Goal: Task Accomplishment & Management: Complete application form

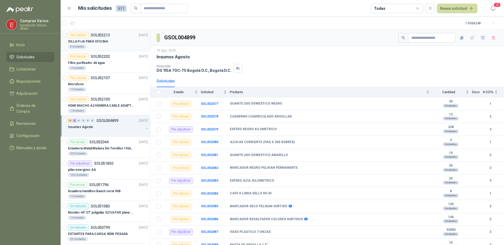
click at [104, 42] on p "SILLA FIJA PARA OFICINA" at bounding box center [88, 41] width 40 height 5
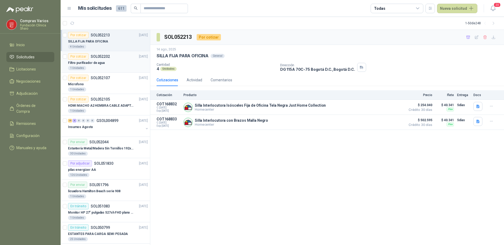
click at [110, 65] on div "Filtro purificador de agua" at bounding box center [108, 63] width 80 height 6
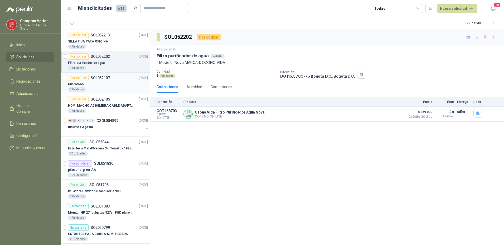
click at [109, 83] on div "Microfono" at bounding box center [108, 84] width 80 height 6
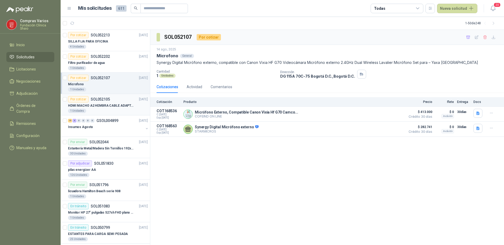
click at [100, 100] on p "SOL052105" at bounding box center [100, 99] width 19 height 4
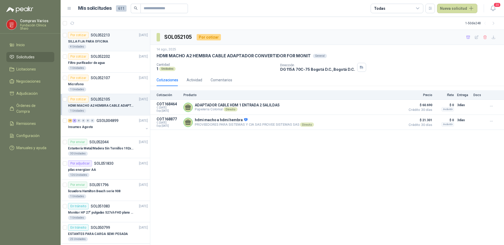
click at [115, 39] on div "SILLA FIJA PARA OFICINA" at bounding box center [108, 41] width 80 height 6
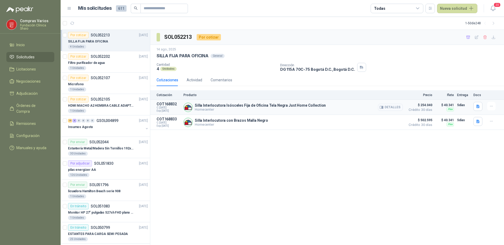
click at [390, 106] on button "Detalles" at bounding box center [390, 107] width 25 height 7
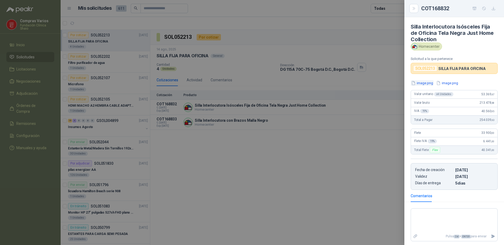
click at [427, 83] on button "image.png" at bounding box center [422, 83] width 23 height 6
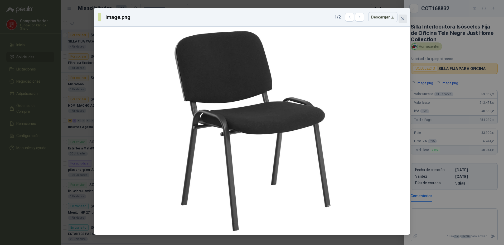
click at [404, 18] on icon "close" at bounding box center [403, 19] width 4 height 4
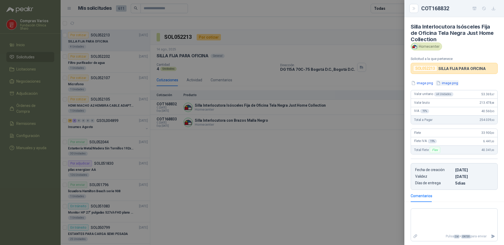
click at [447, 84] on button "image.png" at bounding box center [447, 83] width 23 height 6
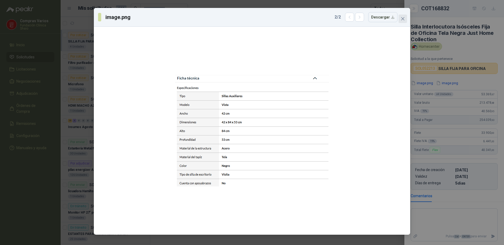
click at [405, 15] on button "Close" at bounding box center [403, 19] width 8 height 8
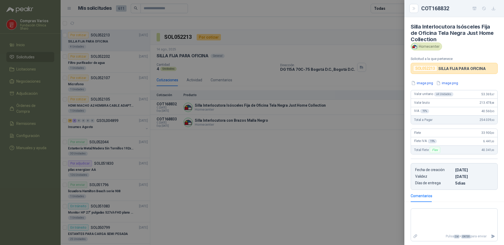
click at [280, 124] on div at bounding box center [252, 122] width 504 height 245
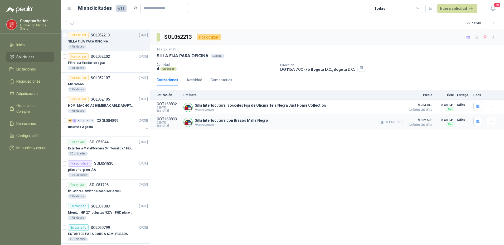
click at [391, 123] on button "Detalles" at bounding box center [390, 122] width 25 height 7
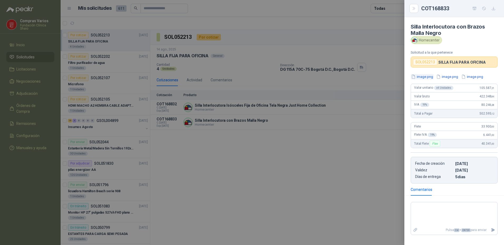
click at [421, 77] on button "image.png" at bounding box center [422, 77] width 23 height 6
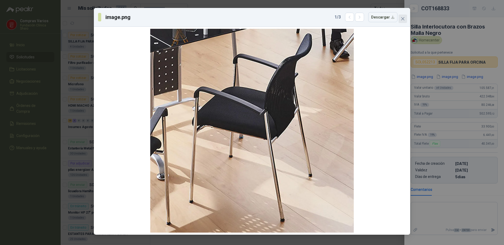
click at [403, 18] on icon "close" at bounding box center [403, 19] width 4 height 4
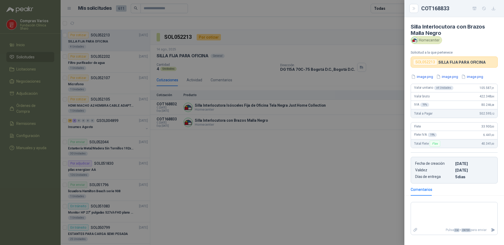
click at [291, 176] on div at bounding box center [252, 122] width 504 height 245
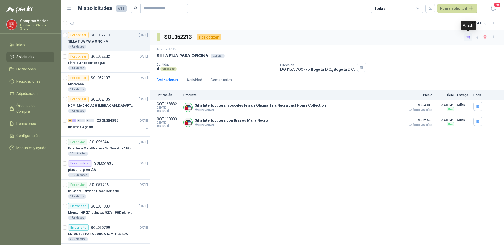
click at [468, 39] on icon "button" at bounding box center [468, 37] width 4 height 4
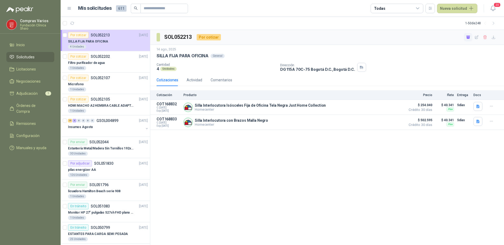
click at [362, 186] on div "SOL052213 Por cotizar [DATE] SILLA FIJA PARA OFICINA General Cantidad 4 Unidade…" at bounding box center [327, 137] width 354 height 215
click at [102, 40] on p "SILLA FIJA PARA OFICINA" at bounding box center [88, 41] width 40 height 5
click at [470, 38] on icon "button" at bounding box center [468, 37] width 4 height 4
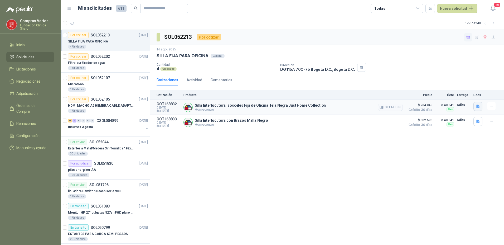
click at [477, 108] on button "button" at bounding box center [478, 106] width 9 height 9
click at [474, 141] on div "SOL052213 Por cotizar [DATE] SILLA FIJA PARA OFICINA General Cantidad 4 Unidade…" at bounding box center [327, 137] width 354 height 215
click at [488, 106] on button "button" at bounding box center [491, 106] width 8 height 8
click at [441, 59] on div "[DATE] SILLA FIJA PARA OFICINA General Cantidad 4 Unidades Dirección DG 115A 70…" at bounding box center [327, 59] width 341 height 25
click at [477, 38] on icon "button" at bounding box center [476, 36] width 3 height 3
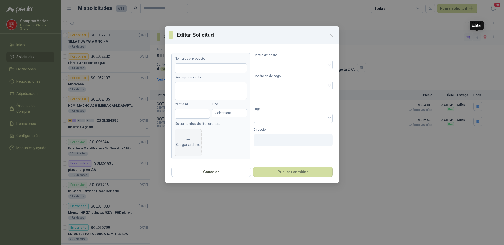
type input "**********"
type input "*"
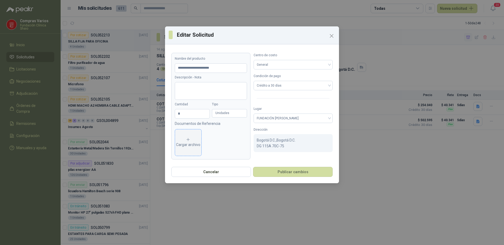
click at [189, 143] on div "Cargar archivo" at bounding box center [188, 142] width 24 height 11
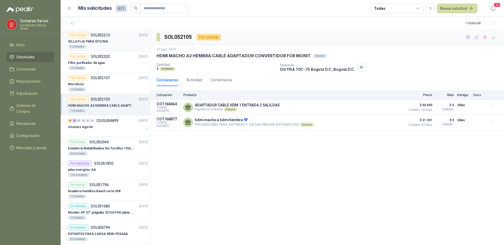
click at [96, 44] on div "SILLA FIJA PARA OFICINA" at bounding box center [108, 41] width 80 height 6
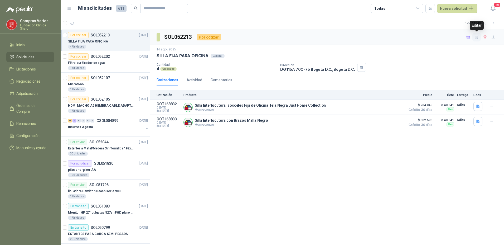
click at [479, 36] on icon "button" at bounding box center [477, 37] width 4 height 4
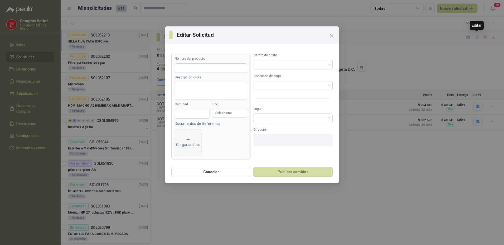
type input "**********"
type input "*"
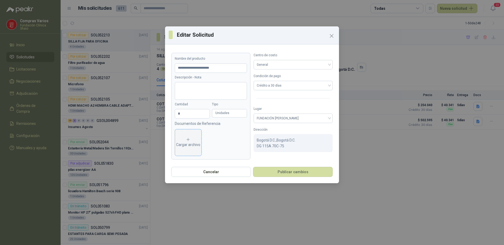
click at [186, 141] on div "Cargar archivo" at bounding box center [188, 142] width 24 height 11
drag, startPoint x: 191, startPoint y: 133, endPoint x: 316, endPoint y: 202, distance: 142.9
click at [316, 202] on div "**********" at bounding box center [252, 122] width 504 height 245
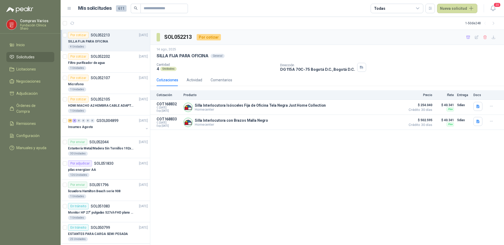
click at [114, 41] on div "SILLA FIJA PARA OFICINA" at bounding box center [108, 41] width 80 height 6
click at [492, 107] on icon "button" at bounding box center [491, 106] width 4 height 4
click at [482, 146] on div "SOL052213 Por cotizar [DATE] SILLA FIJA PARA OFICINA General Cantidad 4 Unidade…" at bounding box center [327, 137] width 354 height 215
click at [389, 109] on button "Detalles" at bounding box center [390, 107] width 25 height 7
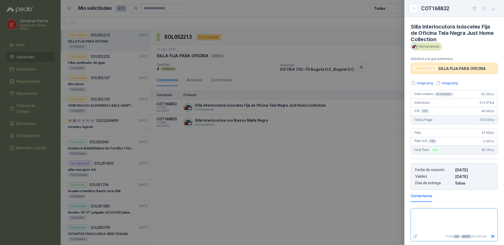
click at [432, 215] on textarea at bounding box center [454, 220] width 87 height 22
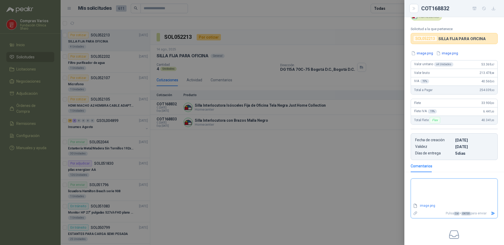
scroll to position [73, 0]
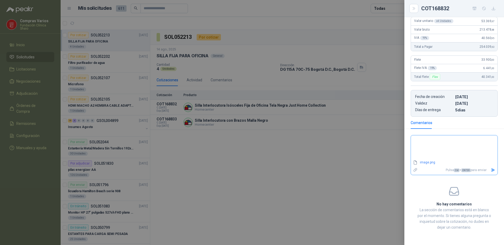
type textarea "*"
type textarea "**"
type textarea "***"
type textarea "*****"
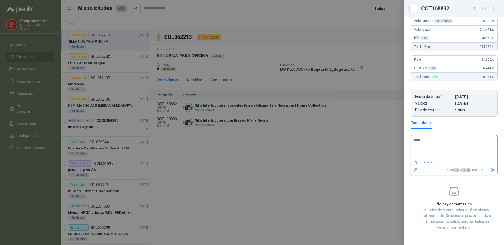
type textarea "******"
type textarea "*******"
type textarea "********"
type textarea "*********"
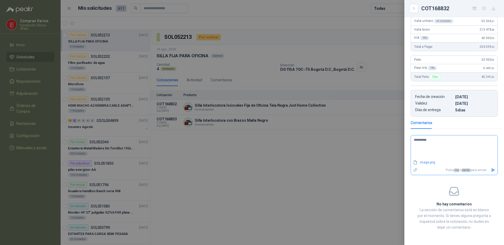
type textarea "**********"
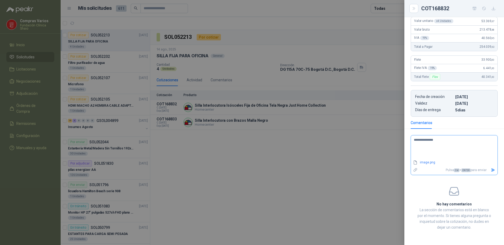
type textarea "**********"
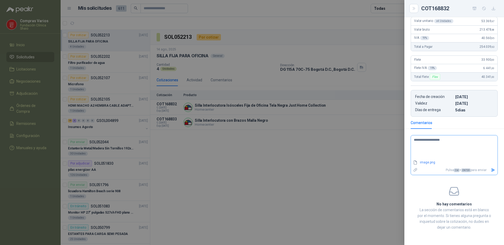
type textarea "**********"
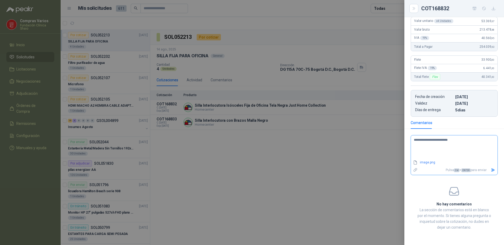
type textarea "**********"
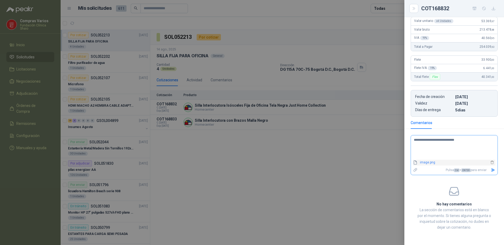
click at [424, 164] on link "image.png" at bounding box center [453, 162] width 71 height 5
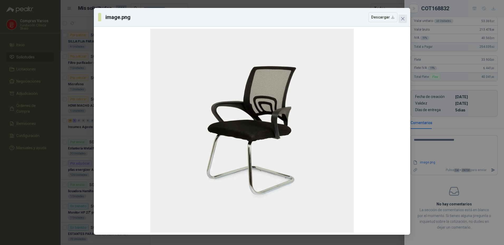
click at [406, 20] on span "Close" at bounding box center [403, 19] width 8 height 4
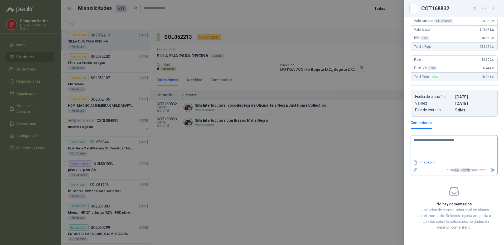
click at [491, 172] on icon "Enviar" at bounding box center [493, 170] width 4 height 4
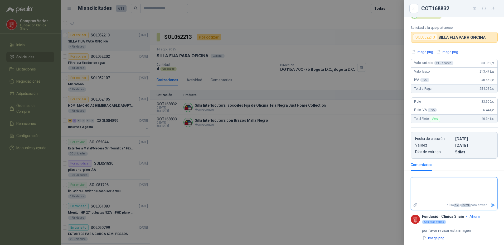
scroll to position [31, 0]
click at [243, 193] on div at bounding box center [252, 122] width 504 height 245
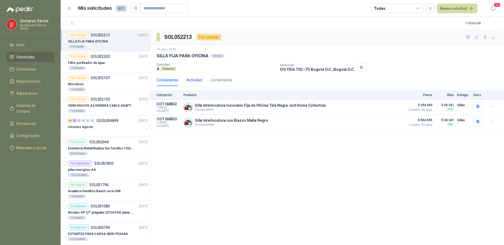
click at [190, 79] on div "Actividad" at bounding box center [195, 80] width 16 height 6
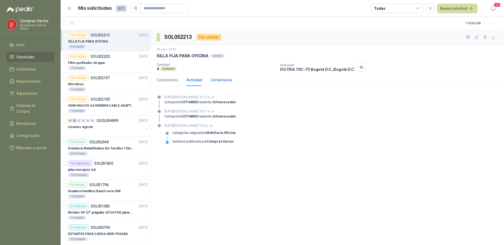
click at [218, 80] on div "Comentarios" at bounding box center [222, 80] width 22 height 6
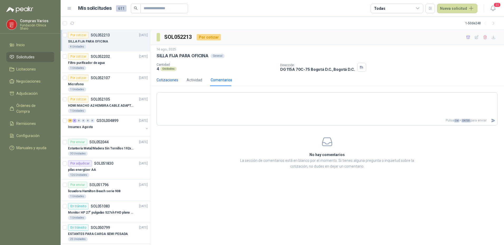
click at [166, 78] on div "Cotizaciones" at bounding box center [168, 80] width 22 height 6
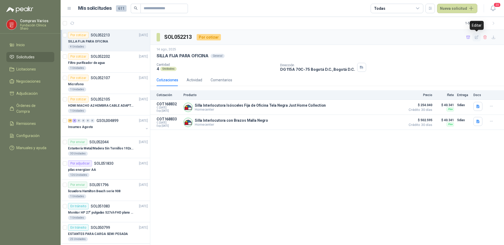
click at [478, 39] on icon "button" at bounding box center [477, 37] width 4 height 4
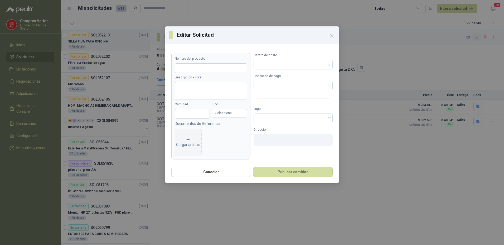
type input "**********"
type input "*"
click at [181, 91] on textarea "Descripción - Nota" at bounding box center [211, 91] width 72 height 18
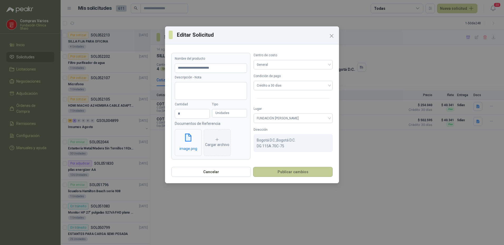
click at [289, 174] on button "Publicar cambios" at bounding box center [293, 172] width 80 height 10
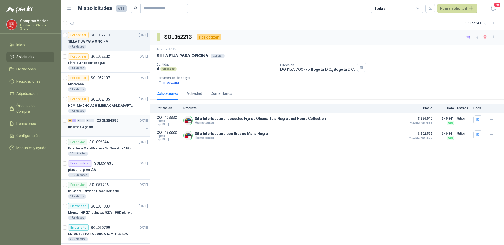
click at [111, 124] on div "Insumos Agosto" at bounding box center [106, 127] width 76 height 6
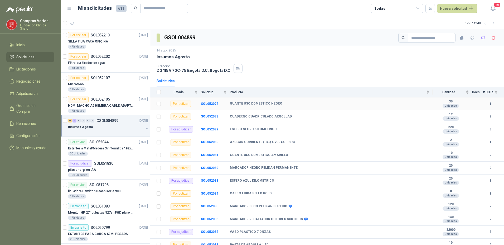
click at [239, 103] on b "GUANTE USO DOMESTICO NEGRO" at bounding box center [256, 104] width 52 height 4
click at [262, 129] on b "ESFERO NEGRO KILOMETRICO" at bounding box center [253, 129] width 47 height 4
click at [245, 104] on b "GUANTE USO DOMESTICO NEGRO" at bounding box center [256, 104] width 52 height 4
click at [252, 103] on b "GUANTE USO DOMESTICO NEGRO" at bounding box center [256, 104] width 52 height 4
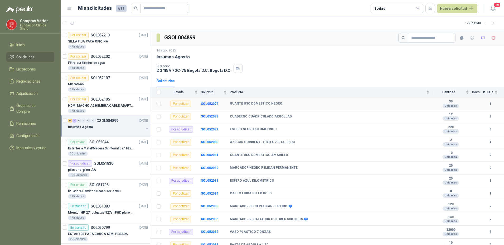
click at [383, 107] on td "GUANTE USO DOMESTICO NEGRO" at bounding box center [331, 103] width 203 height 13
click at [209, 104] on b "SOL052077" at bounding box center [209, 104] width 17 height 4
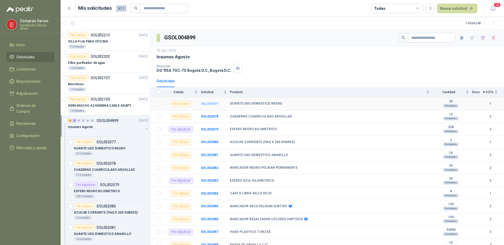
click at [210, 104] on b "SOL052077" at bounding box center [209, 104] width 17 height 4
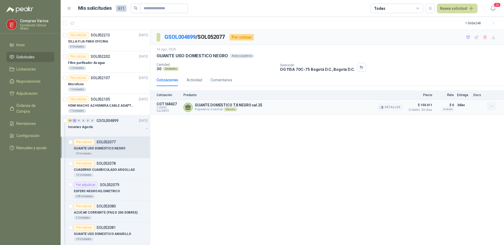
click at [494, 105] on icon "button" at bounding box center [491, 106] width 4 height 4
click at [472, 86] on button "Añadir" at bounding box center [481, 85] width 42 height 8
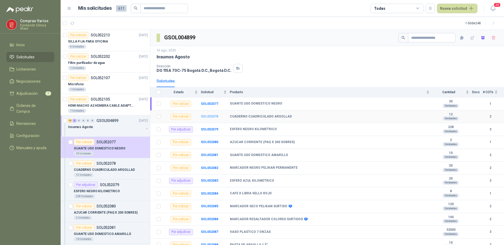
click at [209, 117] on b "SOL052078" at bounding box center [209, 116] width 17 height 4
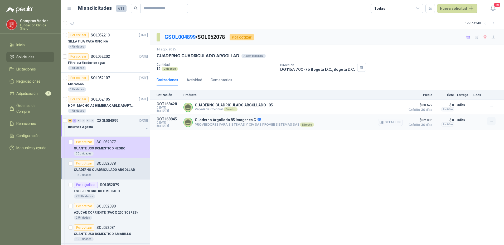
click at [491, 121] on icon "button" at bounding box center [491, 121] width 4 height 4
click at [471, 100] on button "Añadir" at bounding box center [481, 100] width 42 height 8
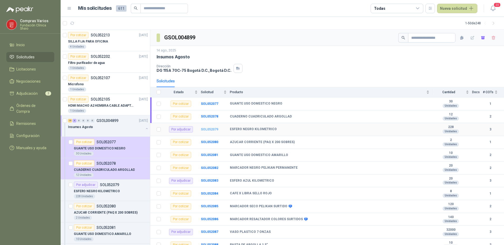
click at [210, 129] on b "SOL052079" at bounding box center [209, 129] width 17 height 4
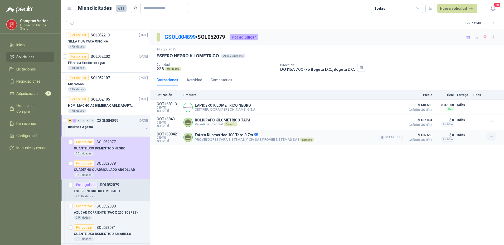
click at [492, 136] on icon "button" at bounding box center [491, 136] width 4 height 4
click at [468, 116] on button "Añadir" at bounding box center [481, 115] width 42 height 8
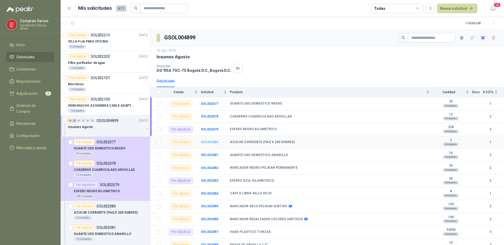
click at [210, 143] on b "SOL052080" at bounding box center [209, 142] width 17 height 4
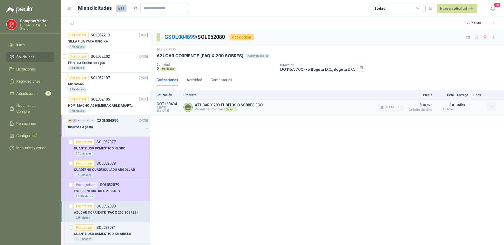
click at [491, 108] on button "button" at bounding box center [491, 106] width 8 height 8
click at [477, 87] on button "Añadir" at bounding box center [481, 85] width 42 height 8
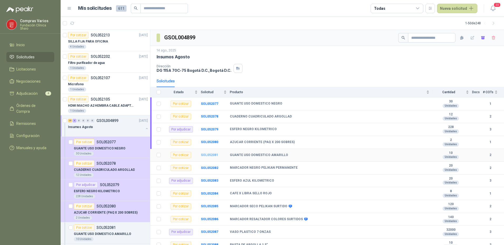
click at [208, 156] on b "SOL052081" at bounding box center [209, 155] width 17 height 4
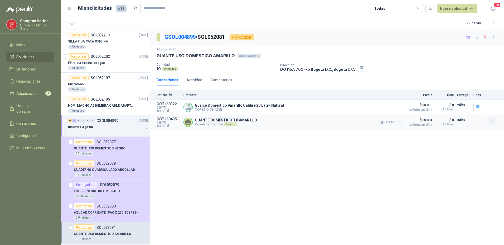
click at [490, 121] on icon "button" at bounding box center [491, 121] width 4 height 4
click at [478, 98] on button "Añadir" at bounding box center [481, 100] width 42 height 8
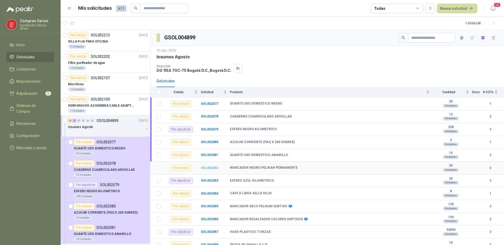
click at [212, 169] on b "SOL052082" at bounding box center [209, 168] width 17 height 4
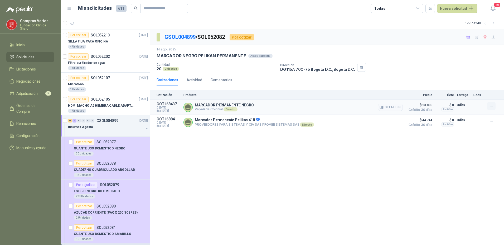
click at [494, 107] on button "button" at bounding box center [491, 106] width 8 height 8
click at [471, 85] on button "Añadir" at bounding box center [481, 85] width 42 height 8
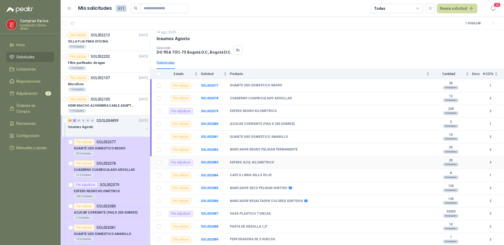
scroll to position [26, 0]
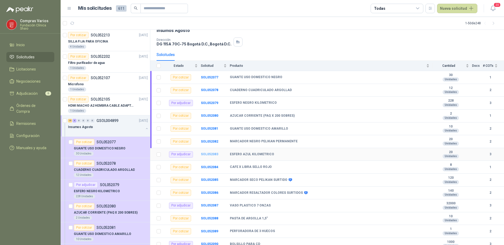
click at [205, 154] on b "SOL052083" at bounding box center [209, 154] width 17 height 4
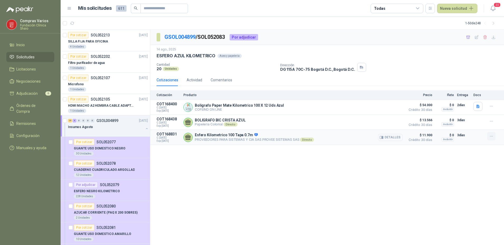
click at [491, 135] on icon "button" at bounding box center [491, 136] width 4 height 4
click at [482, 118] on button "Añadir" at bounding box center [481, 115] width 42 height 8
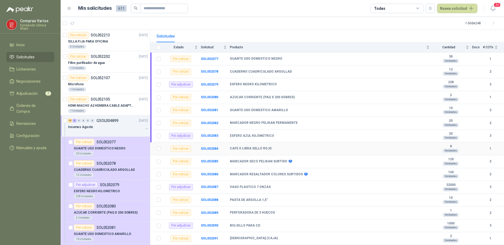
scroll to position [53, 0]
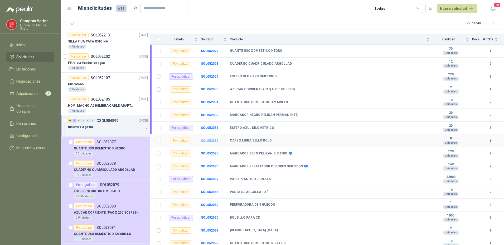
click at [209, 141] on b "SOL052084" at bounding box center [209, 141] width 17 height 4
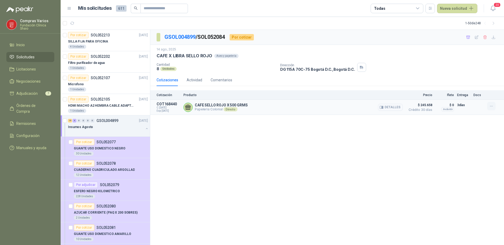
click at [491, 104] on icon "button" at bounding box center [491, 106] width 4 height 4
click at [469, 85] on button "Añadir" at bounding box center [481, 85] width 42 height 8
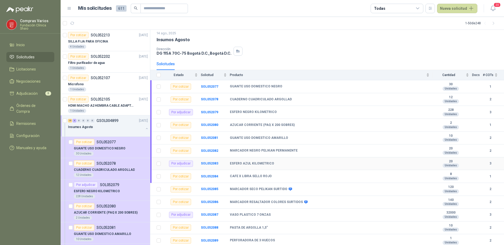
scroll to position [26, 0]
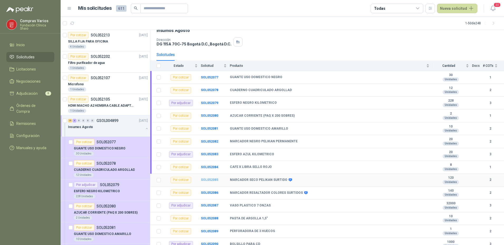
click at [209, 179] on b "SOL052085" at bounding box center [209, 180] width 17 height 4
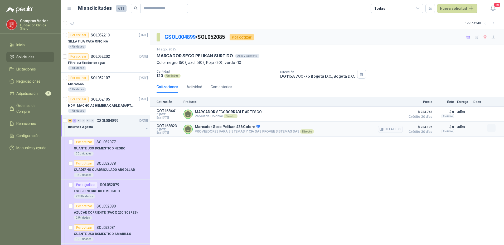
click at [490, 126] on icon "button" at bounding box center [491, 128] width 4 height 4
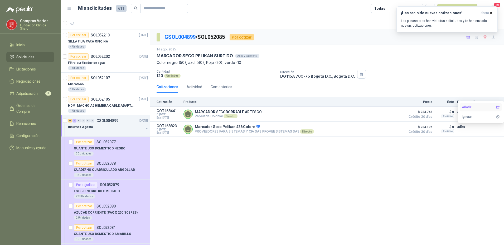
click at [477, 107] on button "Añadir" at bounding box center [481, 107] width 42 height 8
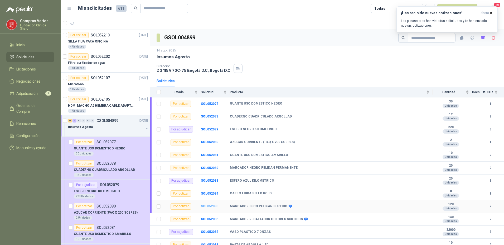
click at [205, 205] on b "SOL052085" at bounding box center [209, 206] width 17 height 4
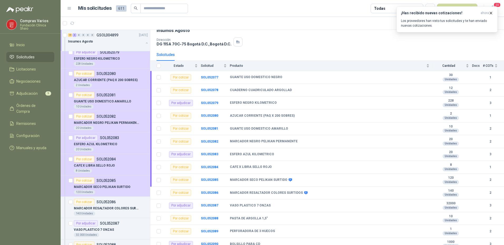
scroll to position [158, 0]
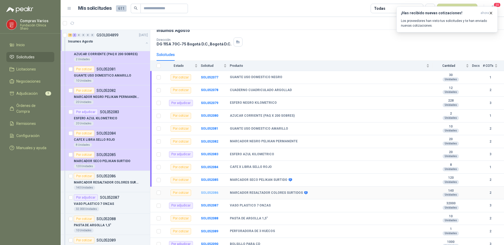
click at [204, 193] on b "SOL052086" at bounding box center [209, 193] width 17 height 4
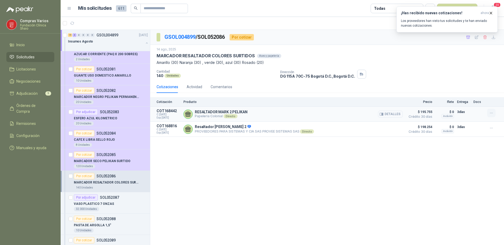
click at [492, 114] on icon "button" at bounding box center [491, 113] width 4 height 4
click at [478, 92] on button "Añadir" at bounding box center [481, 92] width 42 height 8
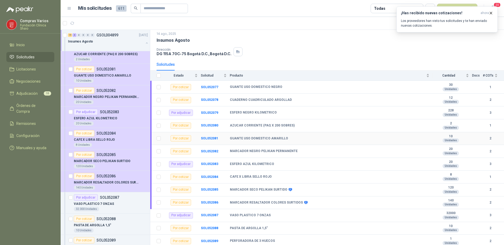
scroll to position [53, 0]
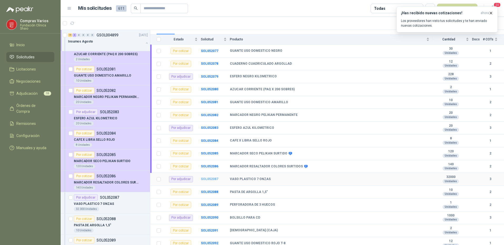
click at [217, 180] on b "SOL052087" at bounding box center [209, 179] width 17 height 4
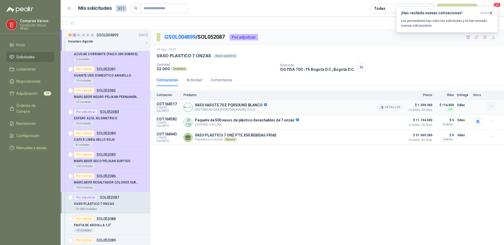
click at [491, 105] on icon "button" at bounding box center [491, 106] width 4 height 4
click at [471, 84] on button "Añadir" at bounding box center [481, 85] width 42 height 8
click at [399, 185] on div "GSOL004899 / SOL052087 Por adjudicar [DATE] VASO PLASTICO 7 ONZAS  Aseo y pape…" at bounding box center [327, 137] width 354 height 215
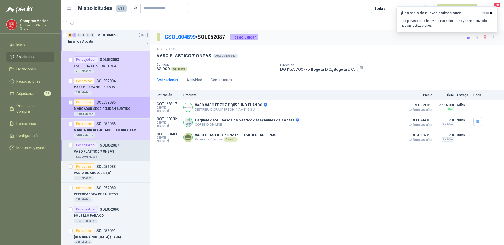
scroll to position [211, 0]
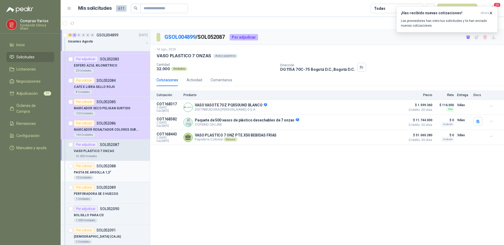
click at [97, 169] on div "Por cotizar SOL052088" at bounding box center [95, 166] width 42 height 6
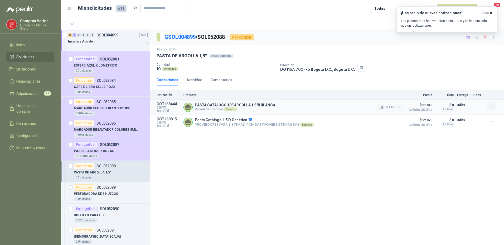
click at [491, 105] on icon "button" at bounding box center [491, 106] width 4 height 4
click at [465, 84] on button "Añadir" at bounding box center [481, 85] width 42 height 8
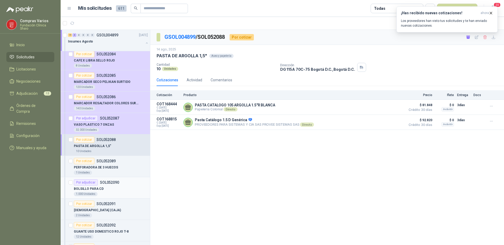
click at [104, 191] on div "BOLSILLO PARA CD" at bounding box center [111, 188] width 74 height 6
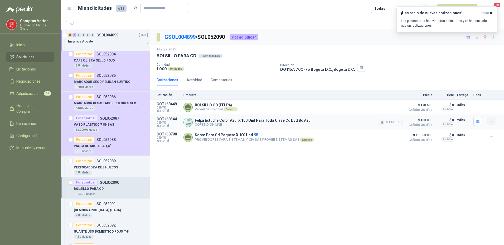
click at [494, 121] on icon "button" at bounding box center [491, 121] width 4 height 4
click at [483, 102] on button "Añadir" at bounding box center [481, 100] width 42 height 8
click at [111, 165] on p "PERFORADORA DE 3 HUECOS" at bounding box center [96, 167] width 44 height 5
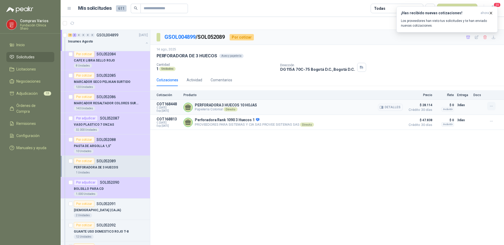
click at [490, 107] on icon "button" at bounding box center [491, 106] width 4 height 4
click at [463, 85] on button "Añadir" at bounding box center [481, 85] width 42 height 8
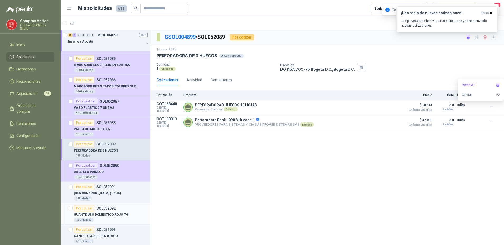
scroll to position [264, 0]
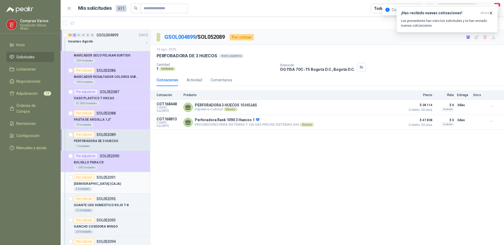
click at [118, 186] on div "[DEMOGRAPHIC_DATA] (CAJA)" at bounding box center [111, 183] width 74 height 6
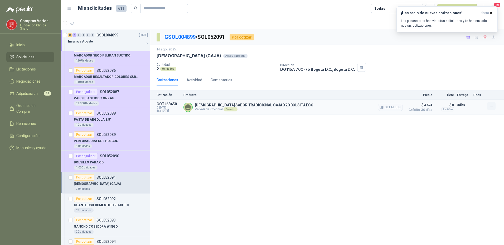
click at [491, 105] on icon "button" at bounding box center [491, 106] width 4 height 4
click at [469, 84] on button "Añadir" at bounding box center [481, 85] width 42 height 8
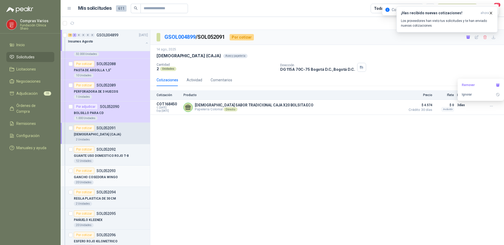
scroll to position [316, 0]
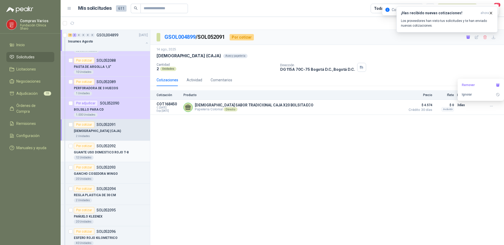
click at [113, 157] on div "12 Unidades" at bounding box center [111, 157] width 74 height 4
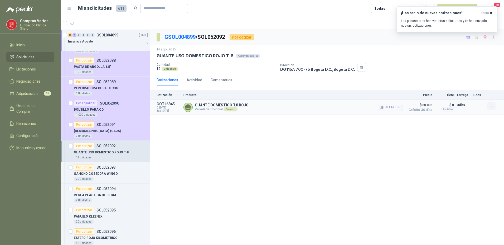
click at [493, 106] on icon "button" at bounding box center [491, 106] width 2 height 0
click at [474, 88] on button "Añadir" at bounding box center [481, 85] width 42 height 8
click at [122, 169] on div "Por cotizar SOL052093" at bounding box center [111, 167] width 74 height 6
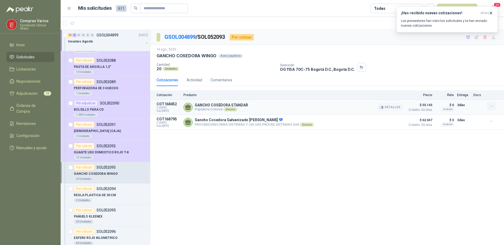
click at [491, 105] on icon "button" at bounding box center [491, 106] width 4 height 4
click at [465, 84] on button "Añadir" at bounding box center [481, 85] width 42 height 8
click at [127, 195] on div "REGLA PLASTICA DE 30 CM" at bounding box center [111, 195] width 74 height 6
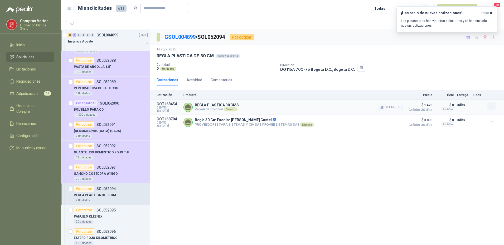
click at [493, 107] on icon "button" at bounding box center [491, 106] width 4 height 4
click at [468, 83] on button "Añadir" at bounding box center [481, 85] width 42 height 8
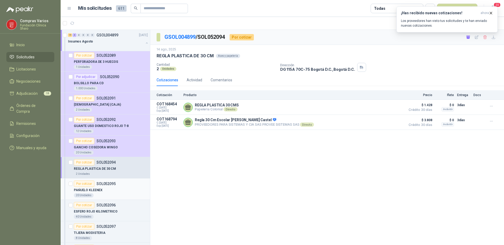
click at [111, 193] on div "PAŃUELO KLEENEX" at bounding box center [111, 190] width 74 height 6
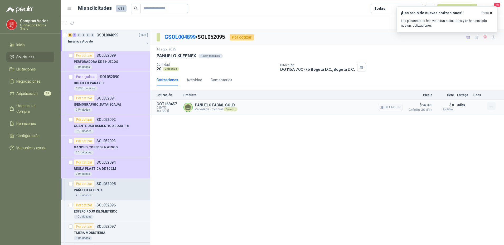
click at [490, 105] on icon "button" at bounding box center [491, 106] width 4 height 4
click at [467, 85] on button "Añadir" at bounding box center [481, 85] width 42 height 8
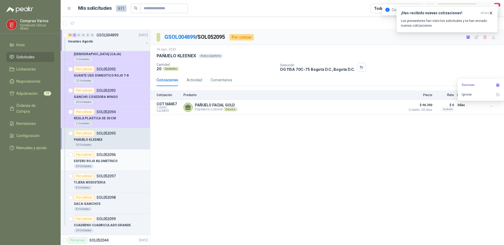
scroll to position [396, 0]
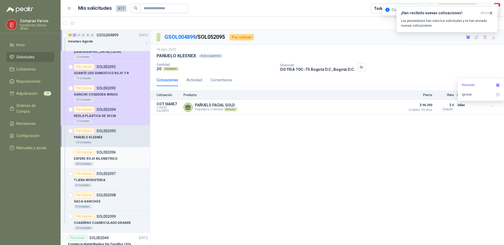
click at [112, 156] on div "ESFERO ROJO KILOMETRICO" at bounding box center [111, 158] width 74 height 6
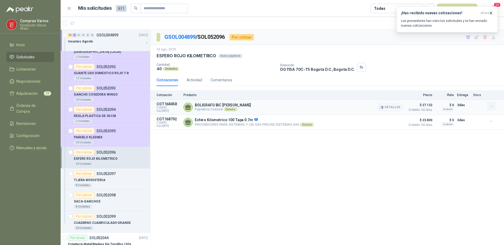
click at [489, 105] on icon "button" at bounding box center [491, 106] width 4 height 4
click at [449, 158] on div "GSOL004899 / SOL052096 Por cotizar [DATE] ESFERO ROJO KILOMETRICO Aseo y papel…" at bounding box center [327, 137] width 354 height 215
click at [491, 121] on icon "button" at bounding box center [491, 121] width 4 height 4
click at [474, 101] on button "Añadir" at bounding box center [481, 100] width 42 height 8
click at [97, 181] on p "TIJERA MODISTERIA" at bounding box center [90, 179] width 32 height 5
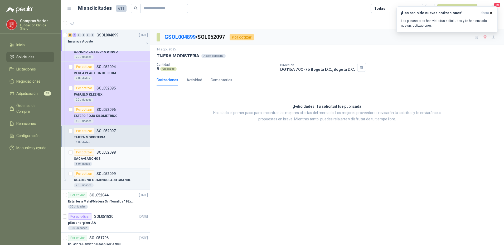
scroll to position [448, 0]
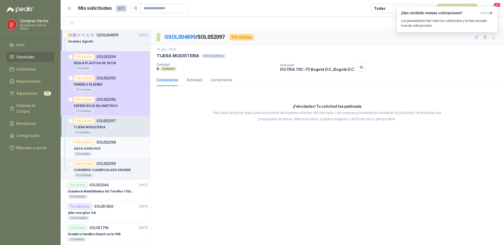
click at [112, 146] on div "SACA-GANCHOS" at bounding box center [111, 148] width 74 height 6
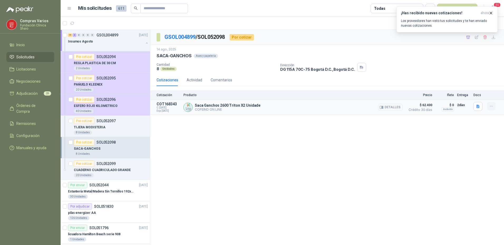
click at [491, 106] on icon "button" at bounding box center [491, 106] width 4 height 4
click at [468, 85] on button "Añadir" at bounding box center [481, 85] width 42 height 8
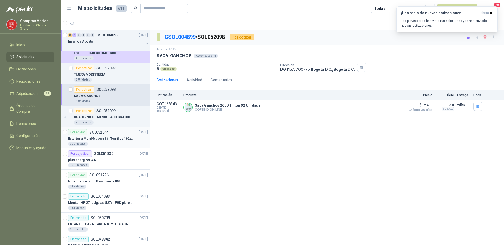
click at [103, 136] on p "Estantería Metal/Madera Sin Tornillos 192x100x50 cm 5 Niveles Gris" at bounding box center [101, 138] width 66 height 5
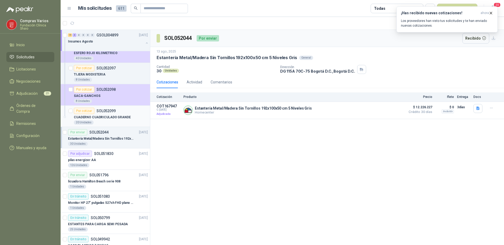
click at [105, 118] on p "CUADERNO CUADRICULADO GRANDE" at bounding box center [102, 117] width 57 height 5
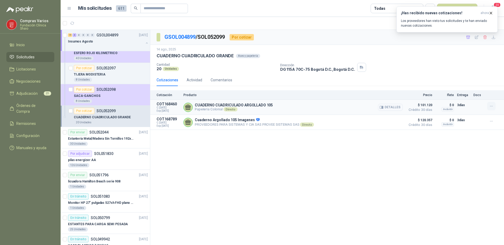
click at [491, 106] on icon "button" at bounding box center [491, 106] width 4 height 4
click at [474, 87] on button "Añadir" at bounding box center [481, 85] width 42 height 8
click at [18, 188] on menu "Compras Varios Fundación Clínica Shaio Inicio Solicitudes Licitaciones Negociac…" at bounding box center [30, 122] width 61 height 245
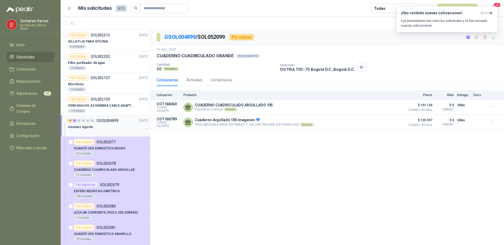
click at [93, 128] on div "Insumos Agosto" at bounding box center [106, 127] width 76 height 6
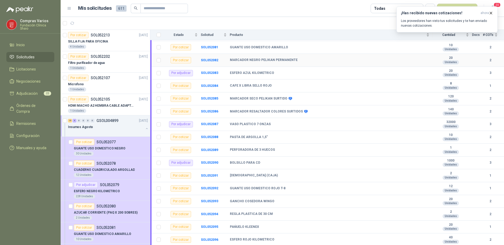
scroll to position [132, 0]
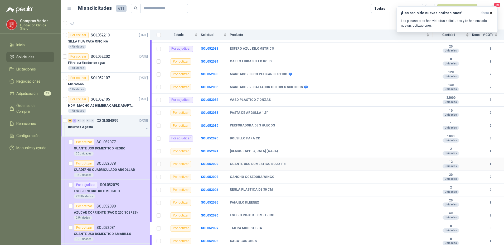
click at [273, 162] on td "GUANTE USO DOMESTICO ROJO T-8" at bounding box center [331, 164] width 203 height 13
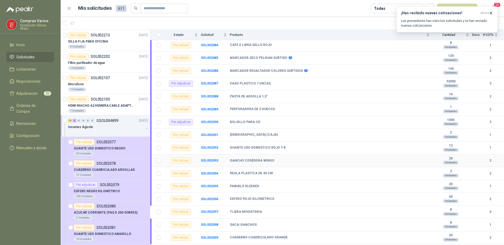
scroll to position [156, 0]
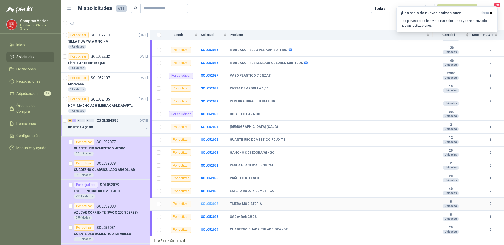
click at [205, 203] on b "SOL052097" at bounding box center [209, 204] width 17 height 4
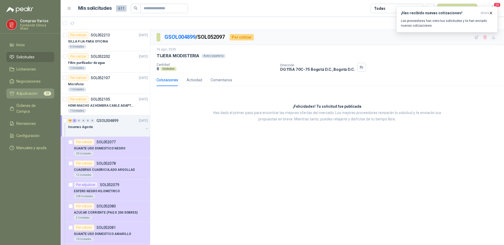
click at [26, 89] on link "Adjudicación 22" at bounding box center [30, 93] width 48 height 10
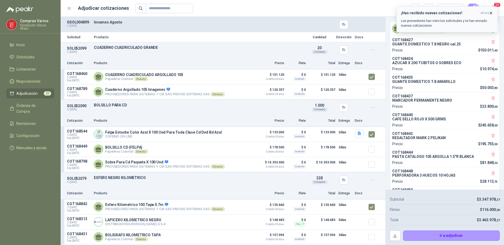
click at [490, 15] on icon "button" at bounding box center [491, 13] width 4 height 4
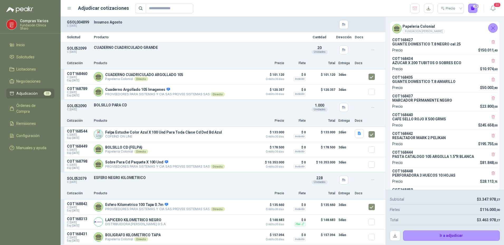
click at [496, 25] on icon "Cerrar" at bounding box center [493, 28] width 7 height 7
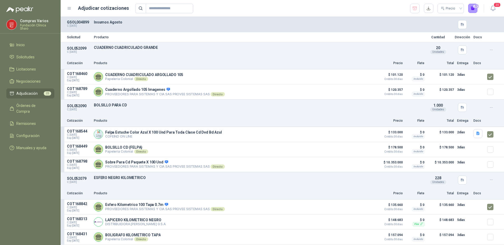
click at [26, 204] on menu "Compras Varios Fundación Clínica Shaio Inicio Solicitudes Licitaciones Negociac…" at bounding box center [30, 122] width 61 height 245
click at [22, 93] on span "Adjudicación" at bounding box center [26, 93] width 21 height 6
click at [28, 92] on span "Adjudicación" at bounding box center [26, 93] width 21 height 6
click at [475, 9] on button "22" at bounding box center [472, 8] width 9 height 9
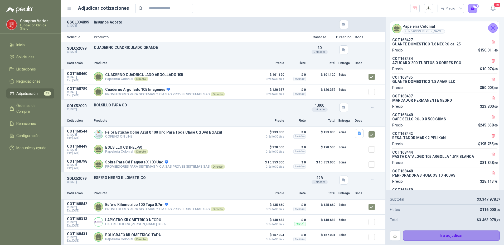
click at [436, 233] on button "Ir a adjudicar" at bounding box center [451, 235] width 97 height 11
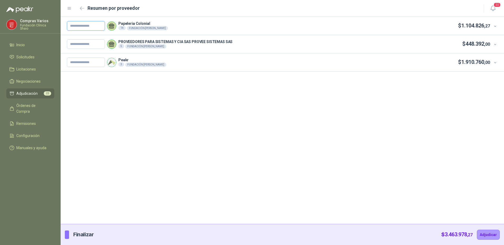
click at [78, 28] on input "text" at bounding box center [86, 25] width 38 height 9
click at [89, 26] on input "text" at bounding box center [86, 25] width 38 height 9
paste input "******"
type input "******"
click at [81, 43] on input "text" at bounding box center [86, 43] width 38 height 9
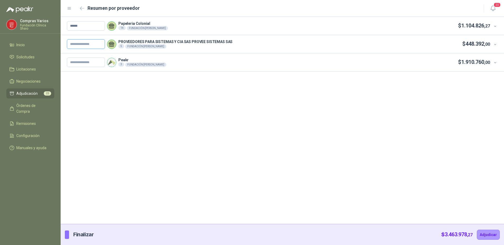
paste input "******"
type input "******"
click at [74, 59] on input "text" at bounding box center [86, 61] width 38 height 9
paste input "******"
type input "******"
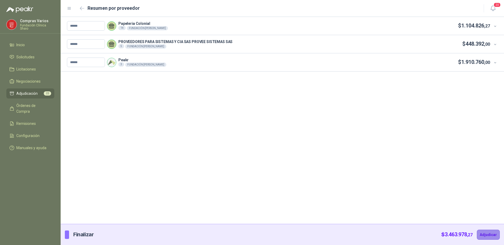
click at [489, 235] on button "Adjudicar" at bounding box center [488, 234] width 23 height 10
